Goal: Information Seeking & Learning: Understand process/instructions

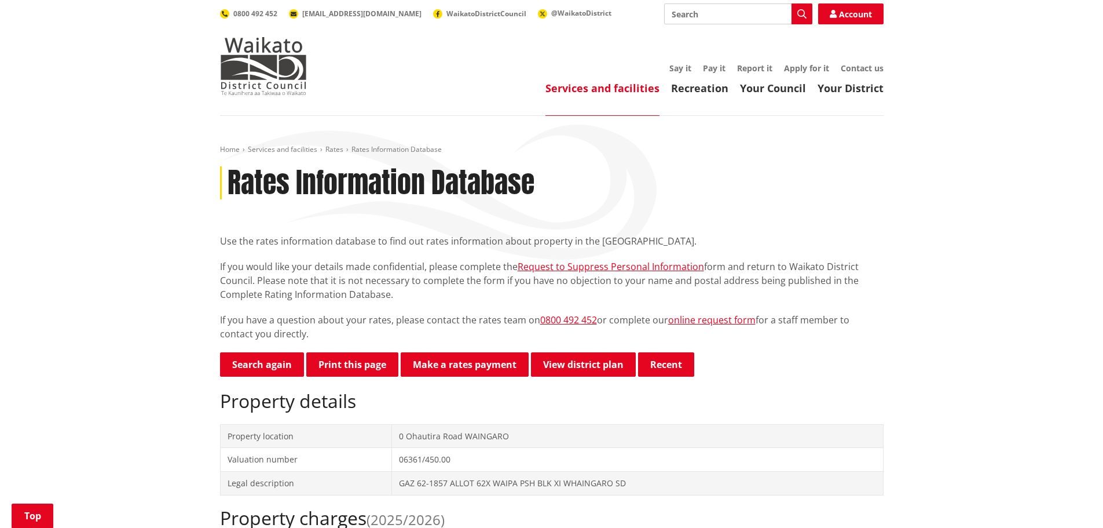
scroll to position [232, 0]
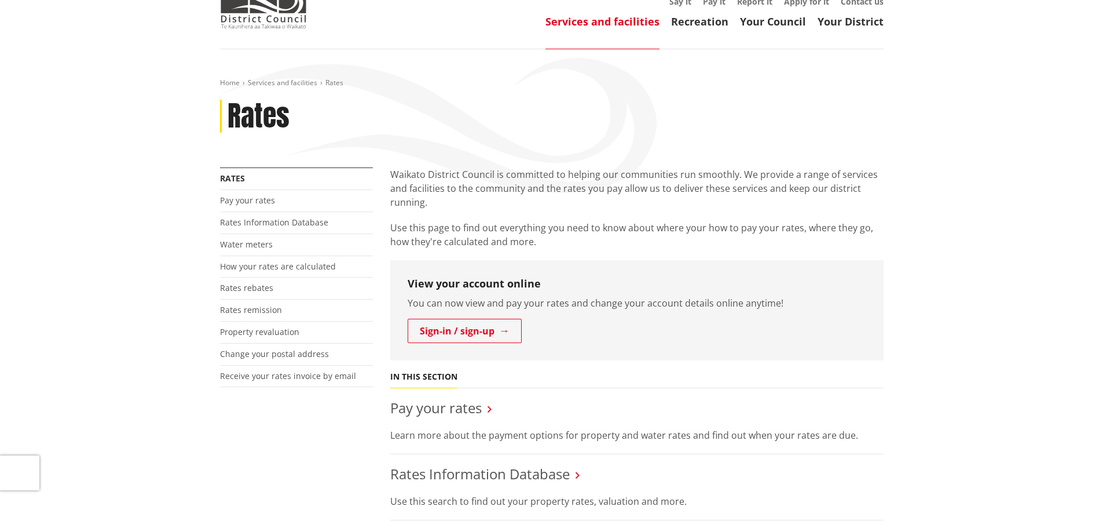
scroll to position [58, 0]
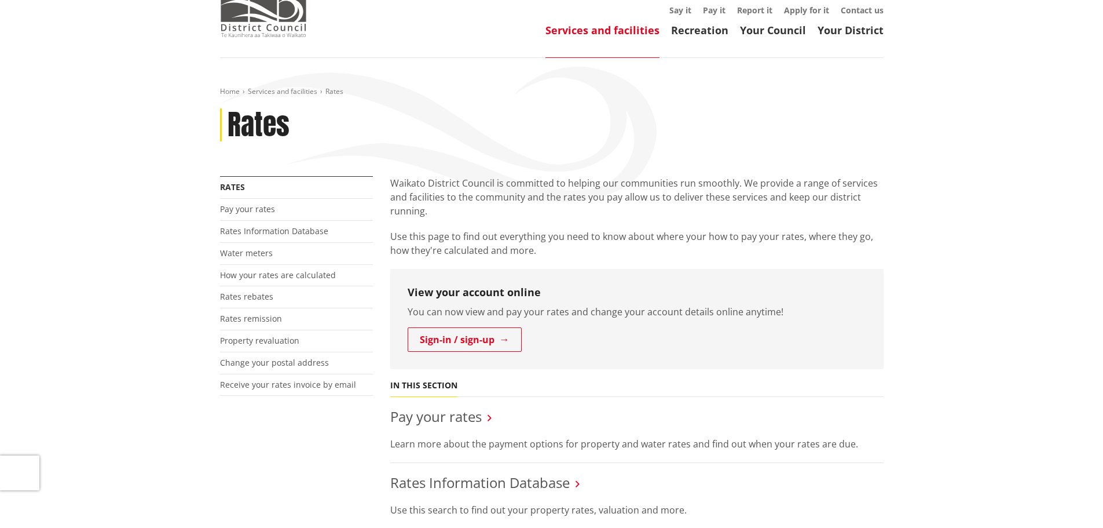
click at [247, 20] on img at bounding box center [263, 8] width 87 height 58
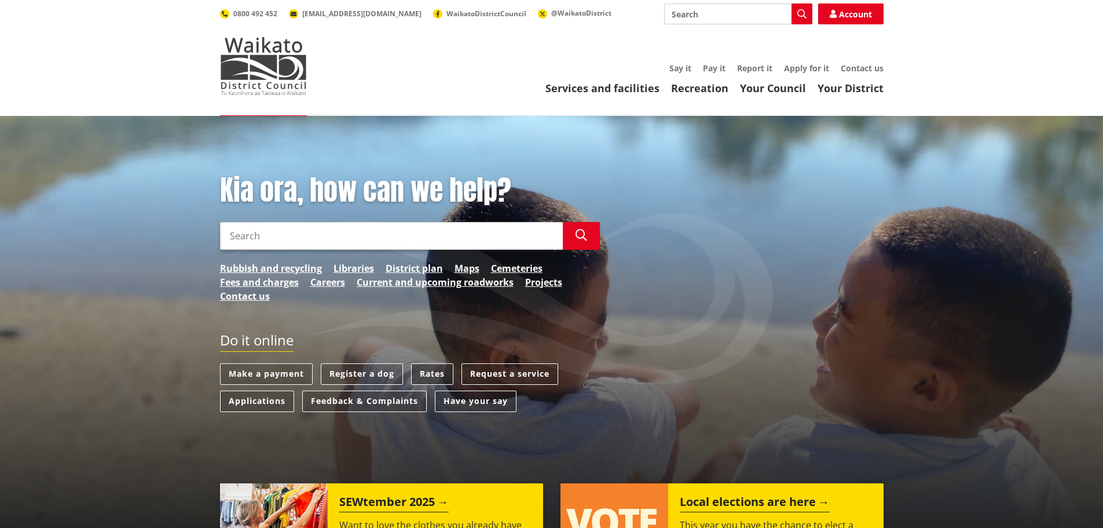
click at [420, 372] on link "Rates" at bounding box center [432, 373] width 42 height 21
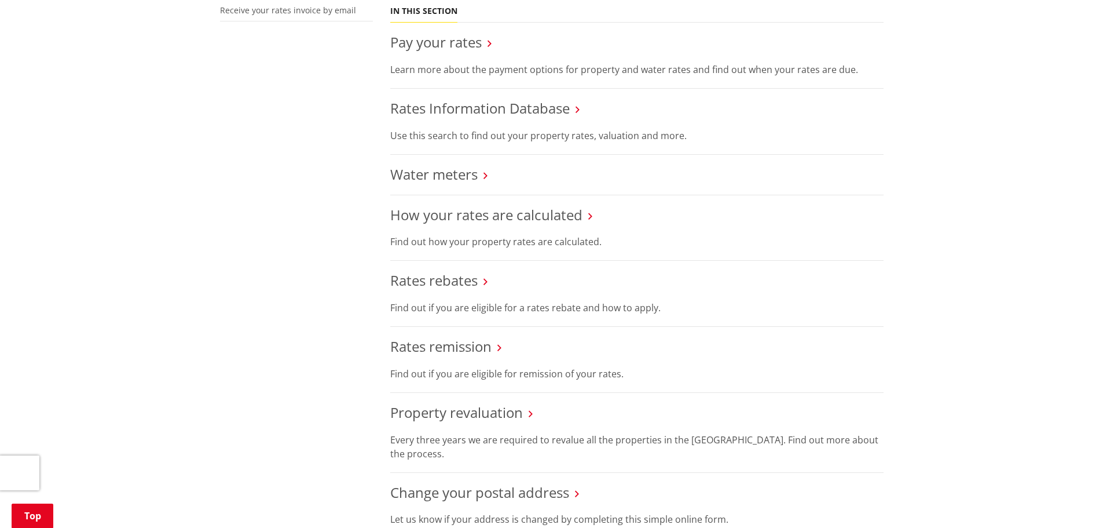
scroll to position [463, 0]
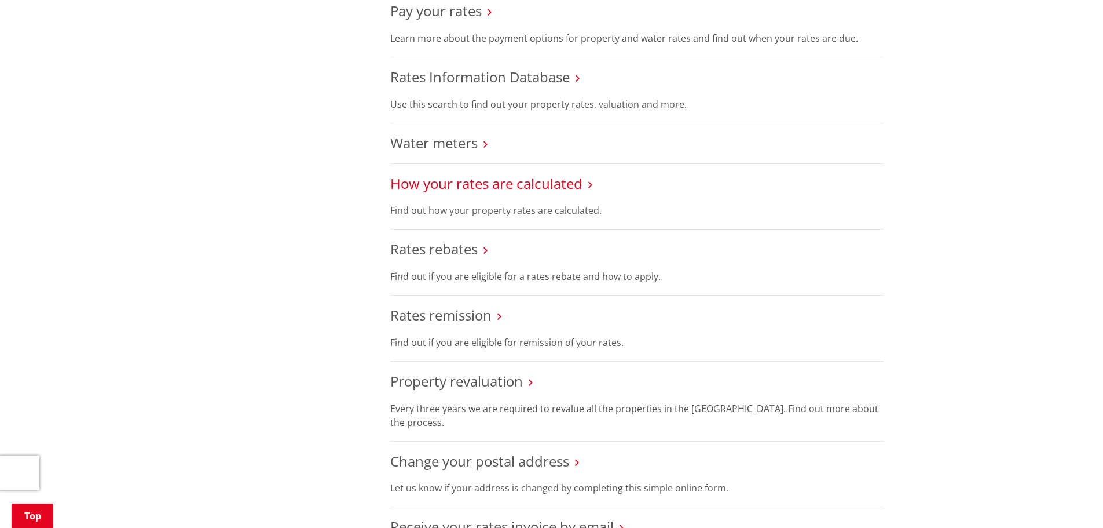
click at [463, 184] on link "How your rates are calculated" at bounding box center [486, 183] width 192 height 19
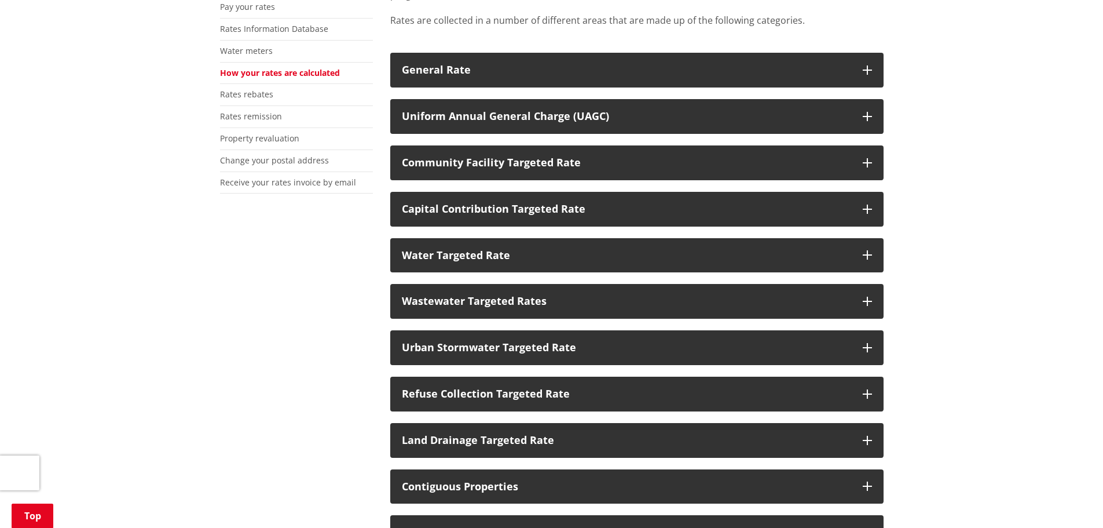
scroll to position [290, 0]
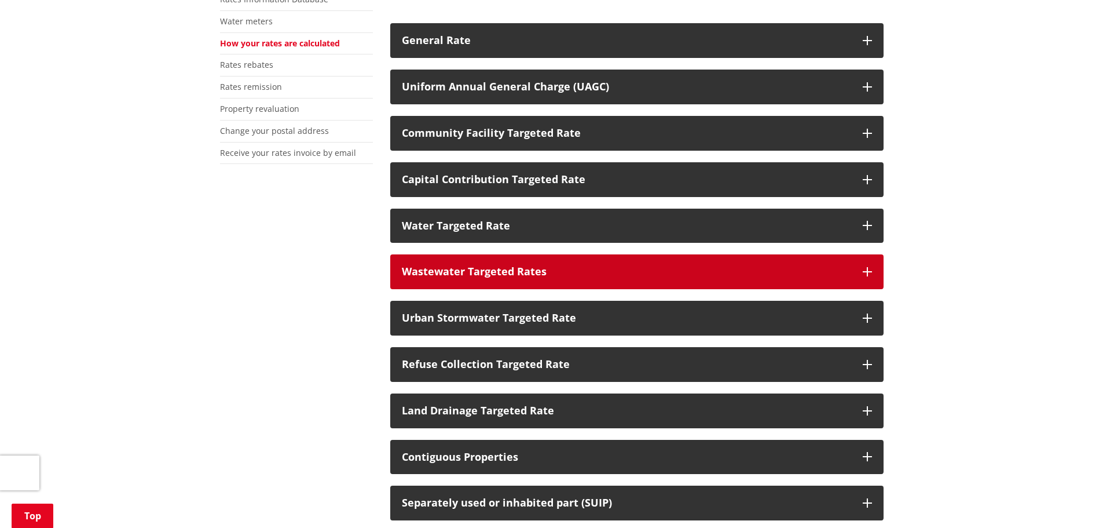
click at [432, 274] on div "Wastewater Targeted Rates" at bounding box center [626, 272] width 449 height 12
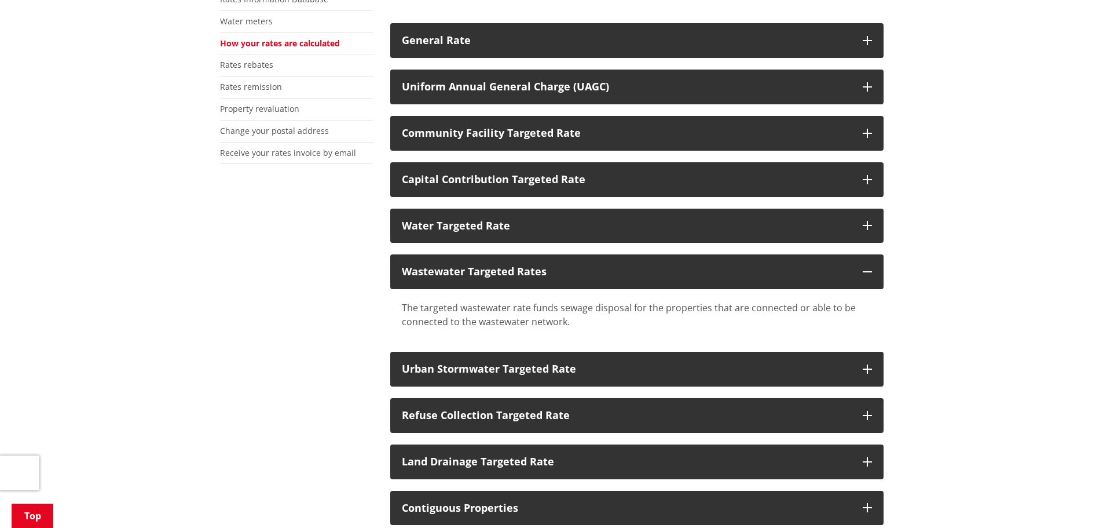
click at [286, 321] on div "More from this section Rates Pay your rates Rates Information Database Water me…" at bounding box center [551, 383] width 681 height 878
